Goal: Use online tool/utility: Use online tool/utility

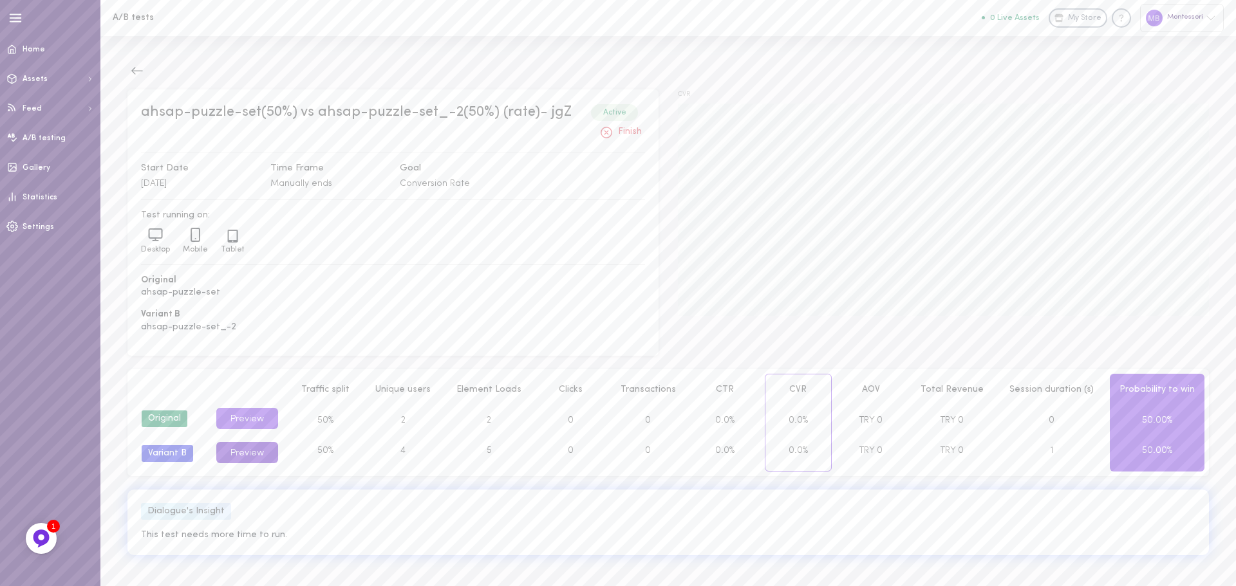
click at [270, 445] on button "Preview" at bounding box center [247, 452] width 62 height 21
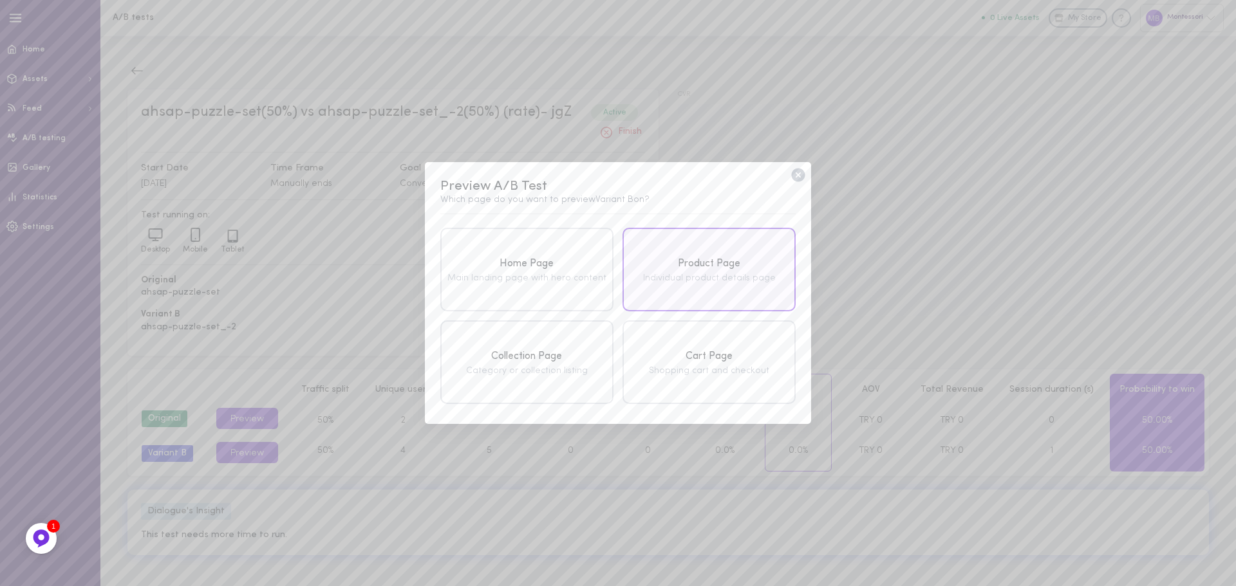
click at [651, 262] on div "Product Page" at bounding box center [709, 264] width 166 height 16
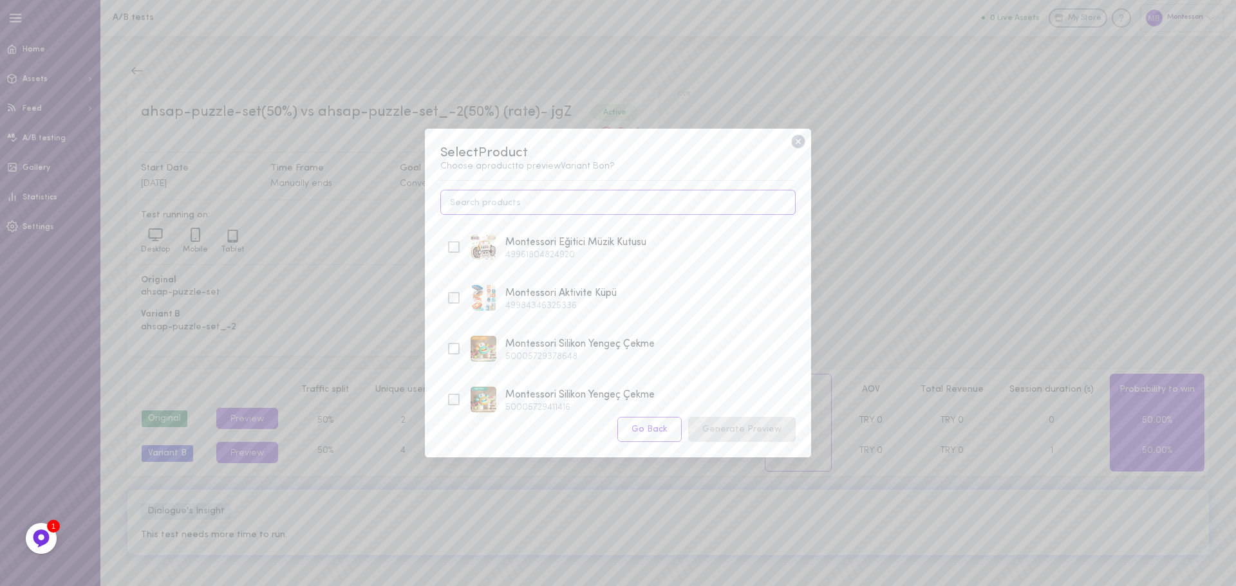
click at [566, 214] on input at bounding box center [617, 202] width 355 height 25
type input "tetr"
click at [554, 239] on div "Montessori Ahşap Tetris" at bounding box center [559, 243] width 109 height 16
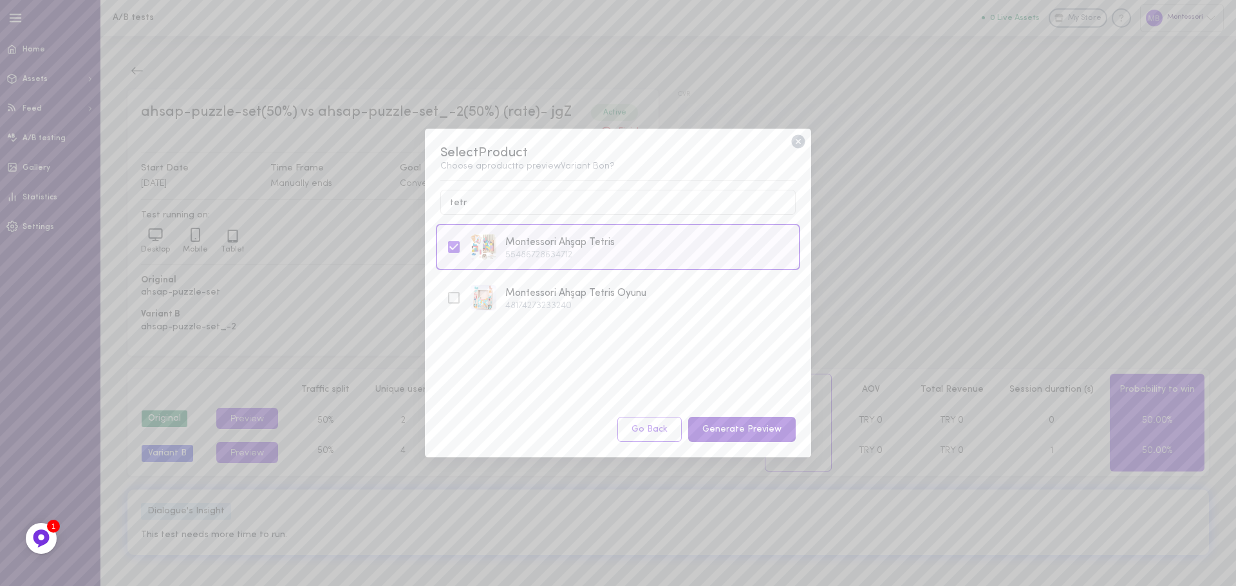
click at [718, 434] on button "Generate Preview" at bounding box center [742, 429] width 108 height 25
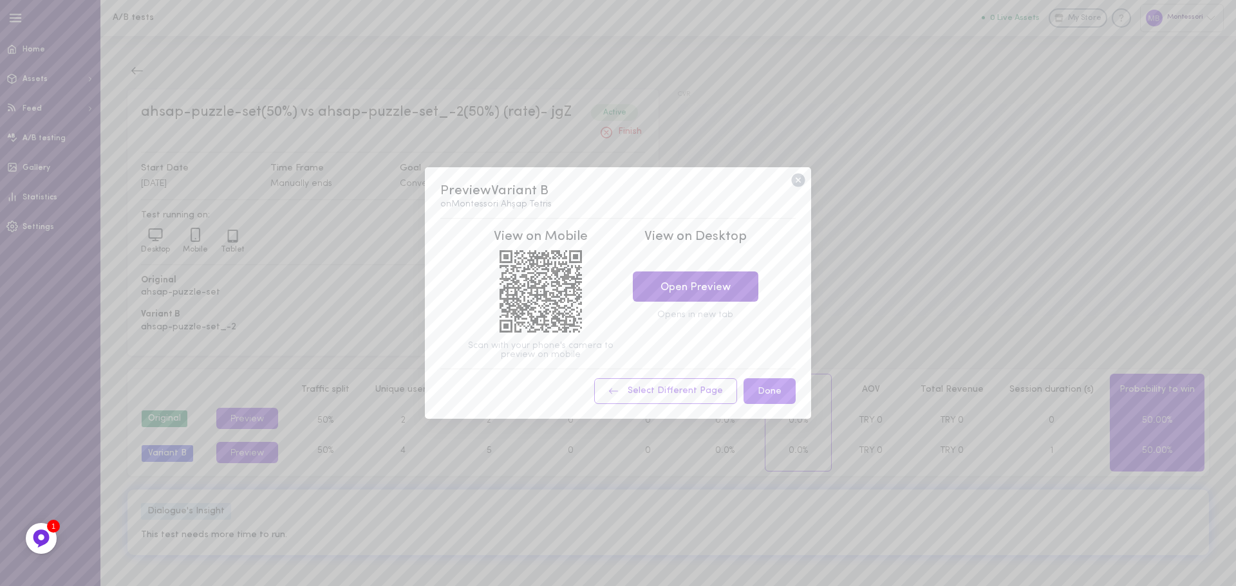
click at [698, 298] on link "Open Preview" at bounding box center [696, 287] width 126 height 30
click at [798, 173] on icon at bounding box center [798, 180] width 17 height 17
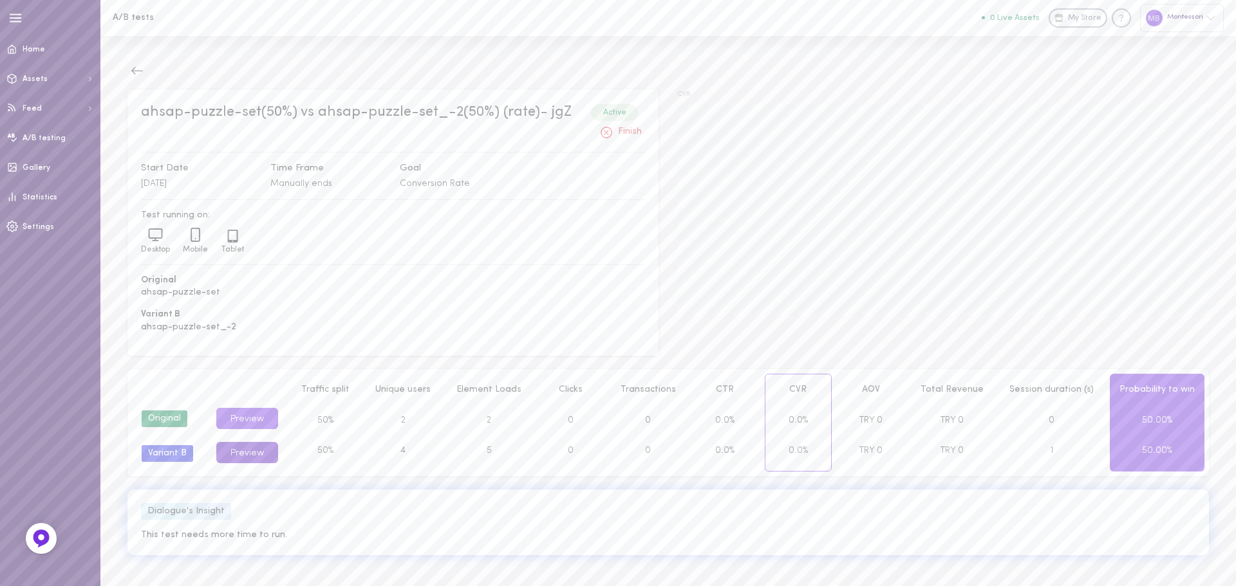
click at [223, 453] on button "Preview" at bounding box center [247, 452] width 62 height 21
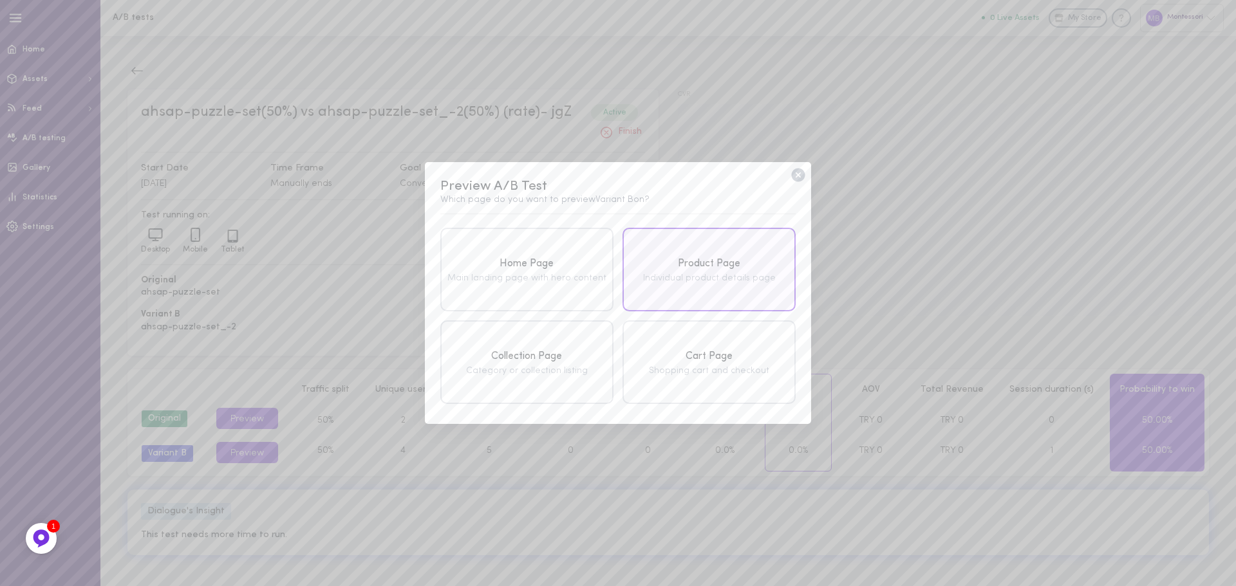
click at [703, 249] on div "Product Page Individual product details page" at bounding box center [709, 270] width 173 height 84
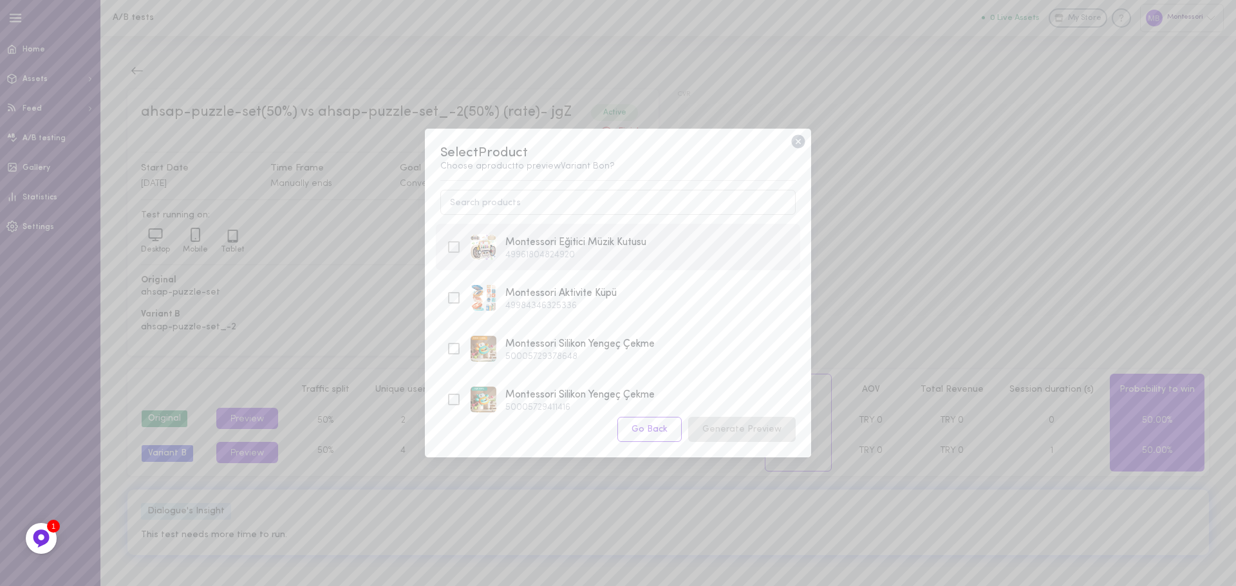
click at [613, 238] on div "Montessori Eğitici Müzik Kutusu" at bounding box center [575, 243] width 141 height 16
click at [750, 426] on button "Generate Preview" at bounding box center [742, 429] width 108 height 25
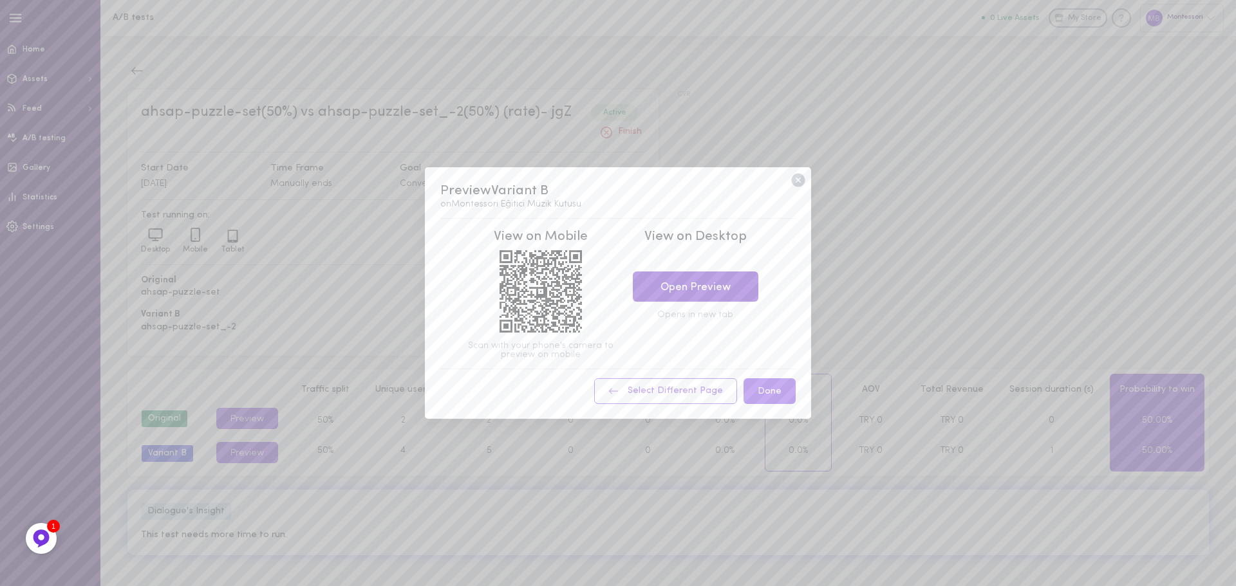
click at [711, 297] on link "Open Preview" at bounding box center [696, 287] width 126 height 30
click at [711, 319] on div "Opens in new tab" at bounding box center [695, 315] width 148 height 9
click at [713, 285] on link "Open Preview" at bounding box center [696, 287] width 126 height 30
click at [798, 179] on icon at bounding box center [798, 180] width 17 height 17
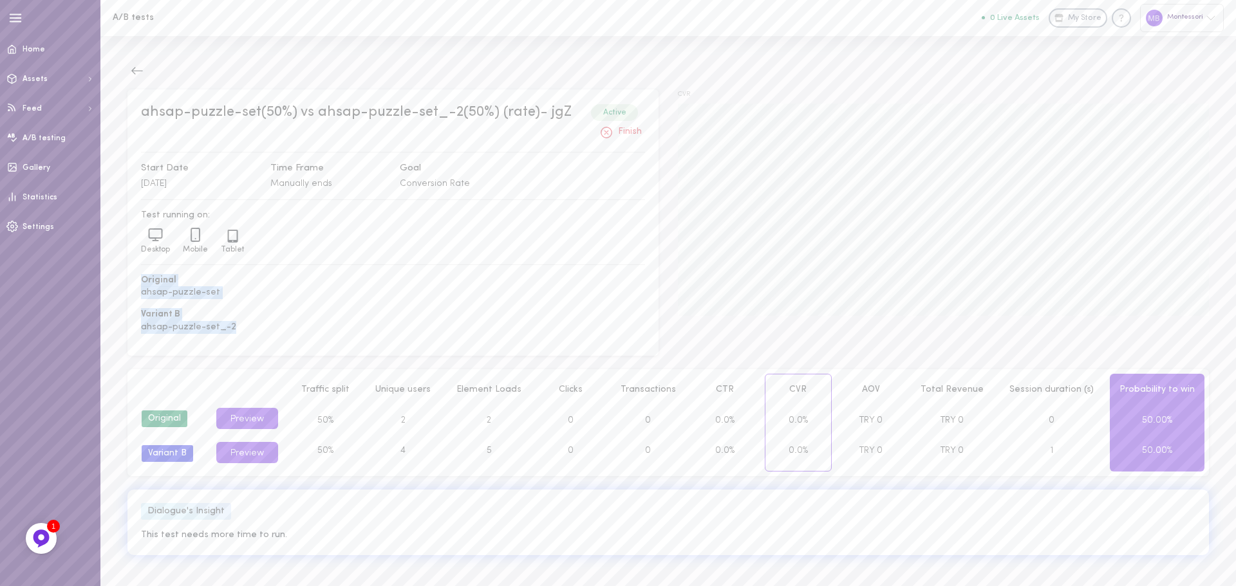
drag, startPoint x: 243, startPoint y: 326, endPoint x: 279, endPoint y: 324, distance: 36.7
click at [147, 277] on div "ahsap-puzzle-set(50%) vs ahsap-puzzle-set_-2(50%) (rate)- jgZ Active Finish Sta…" at bounding box center [392, 222] width 531 height 267
click at [319, 331] on span "ahsap-puzzle-set_-2" at bounding box center [393, 327] width 504 height 13
click at [71, 46] on link "Home" at bounding box center [50, 50] width 100 height 30
